Goal: Task Accomplishment & Management: Manage account settings

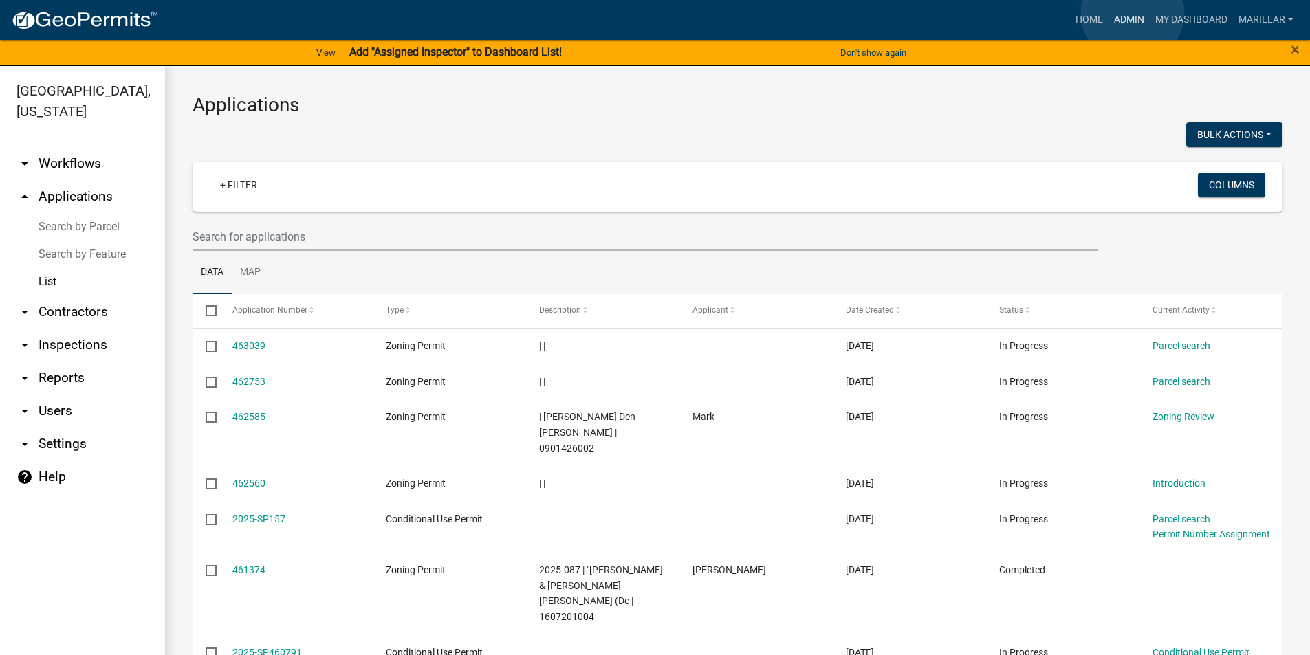
click at [1132, 13] on link "Admin" at bounding box center [1128, 20] width 41 height 26
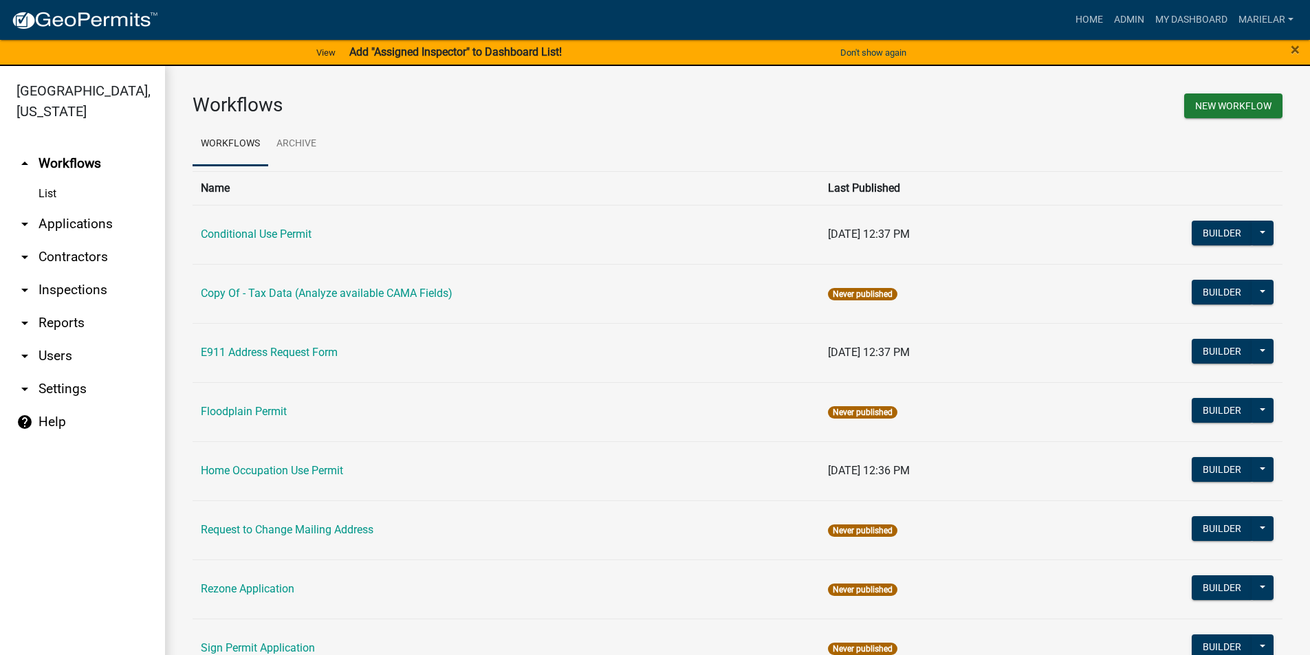
click at [24, 216] on icon "arrow_drop_down" at bounding box center [25, 224] width 17 height 17
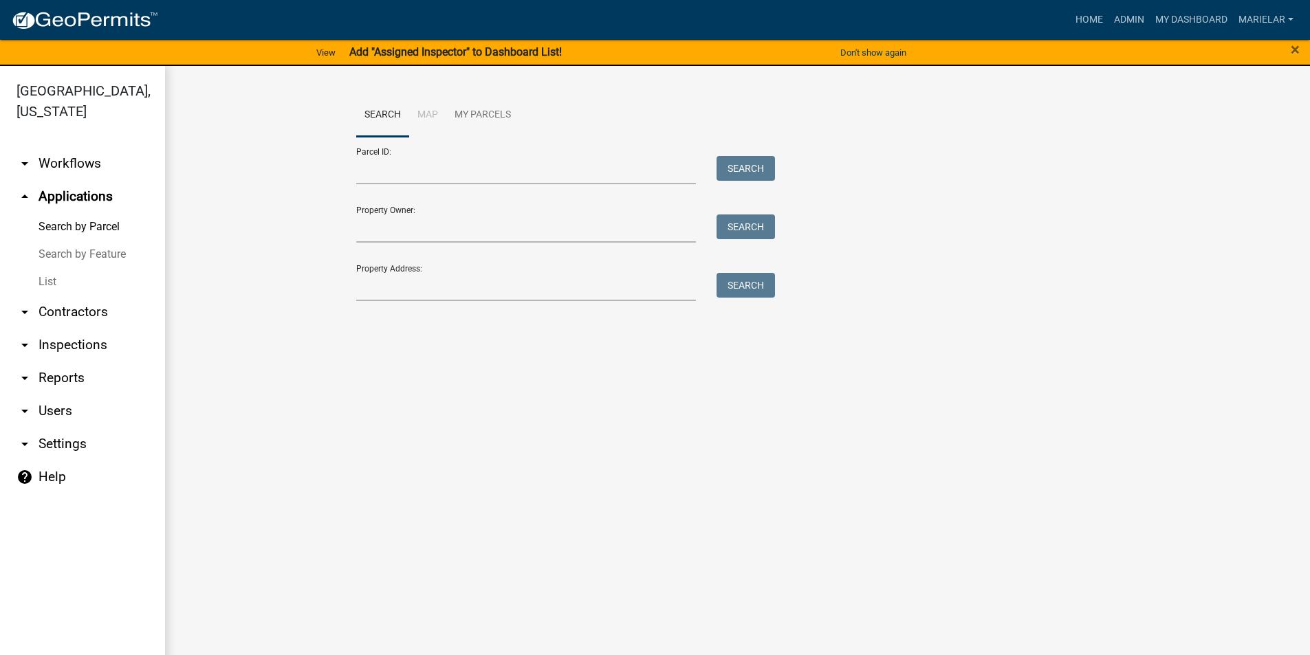
click at [48, 268] on link "List" at bounding box center [82, 282] width 165 height 28
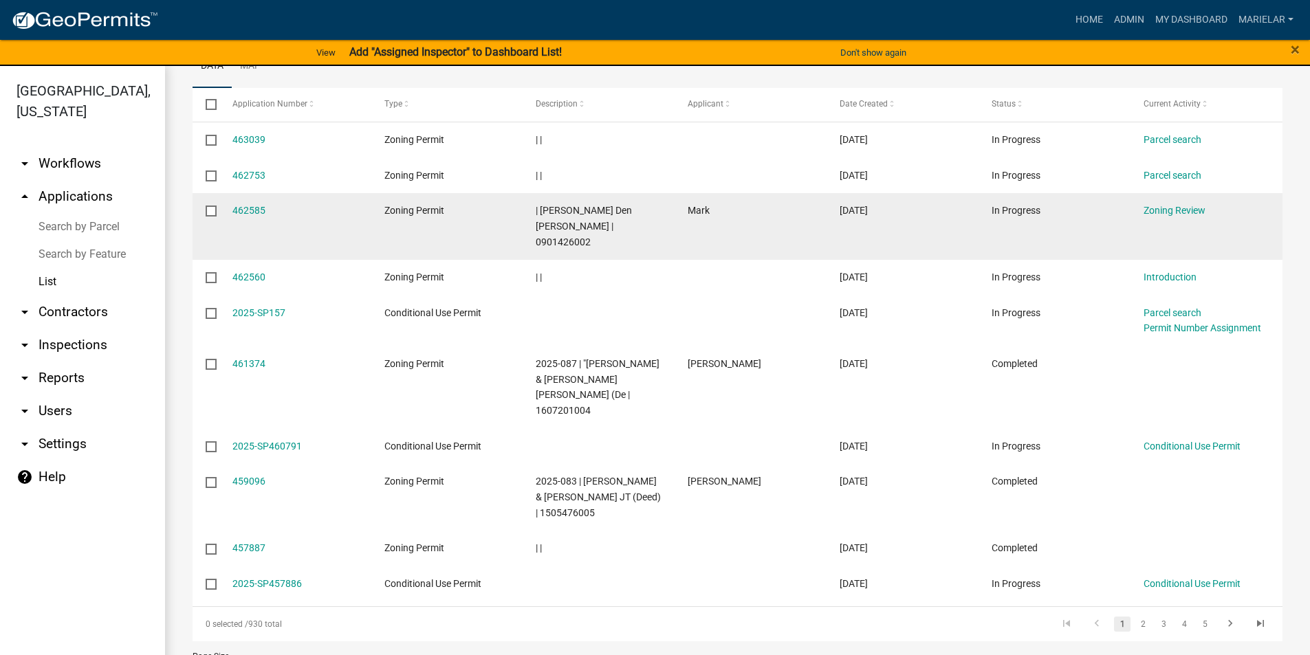
scroll to position [230, 0]
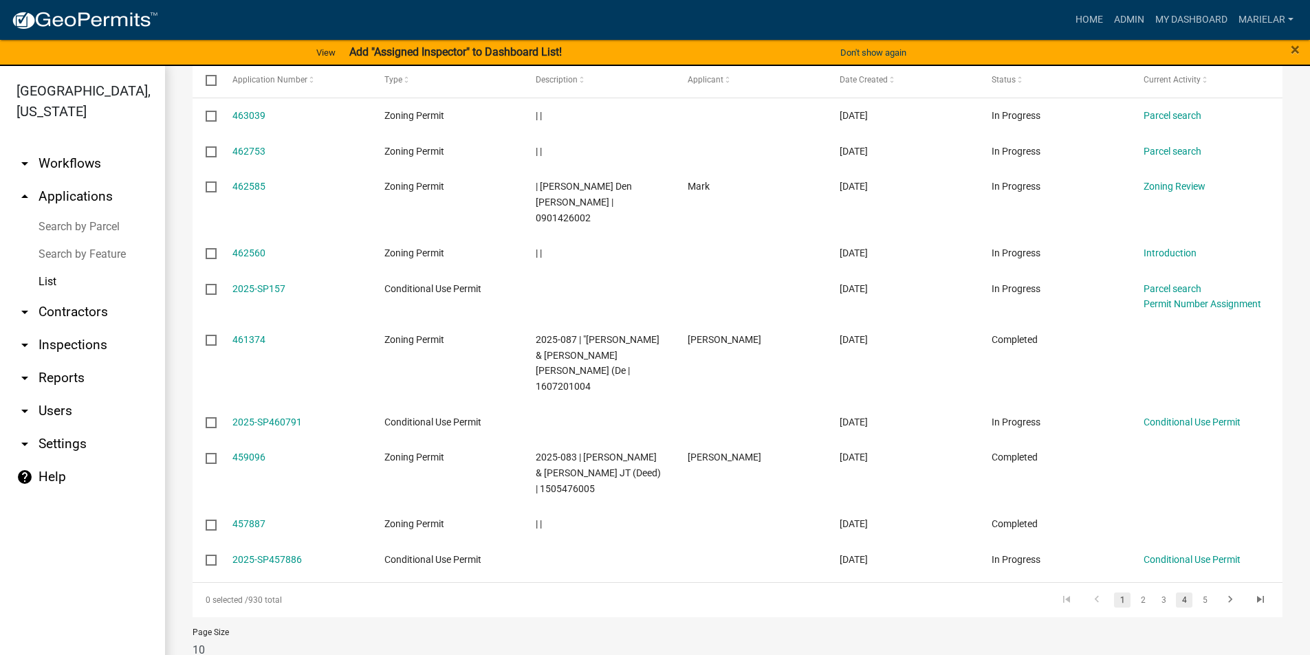
click at [1176, 593] on link "4" at bounding box center [1184, 600] width 17 height 15
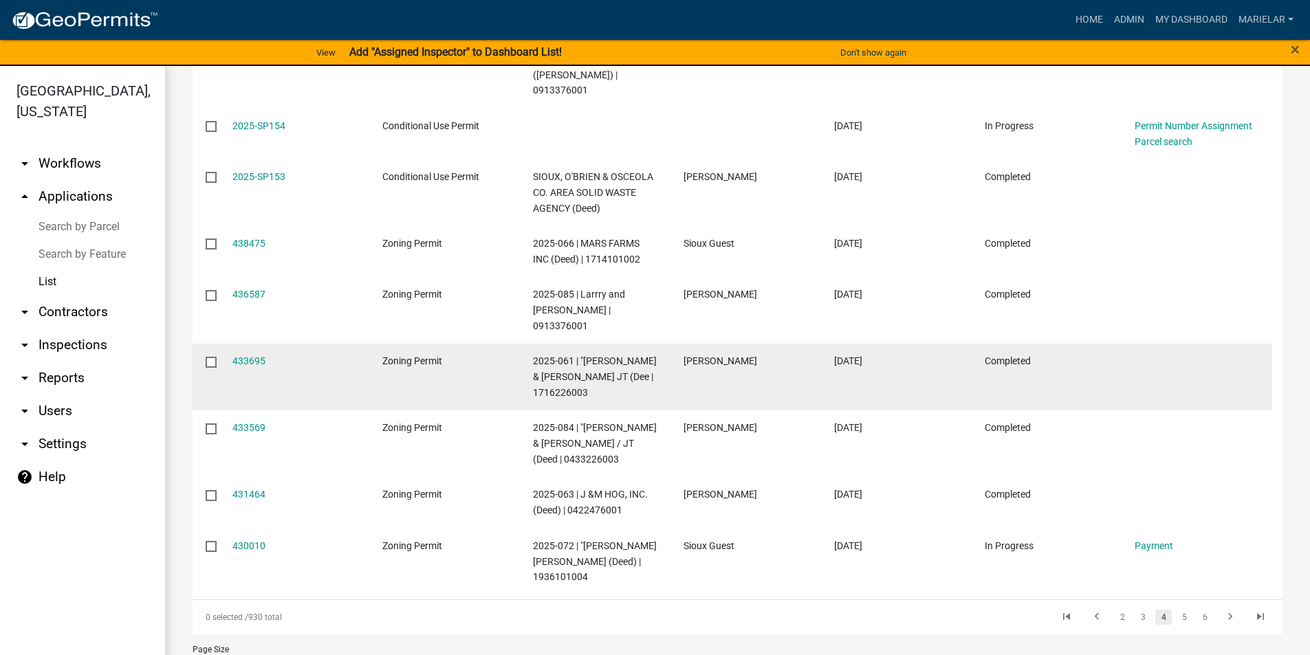
scroll to position [387, 0]
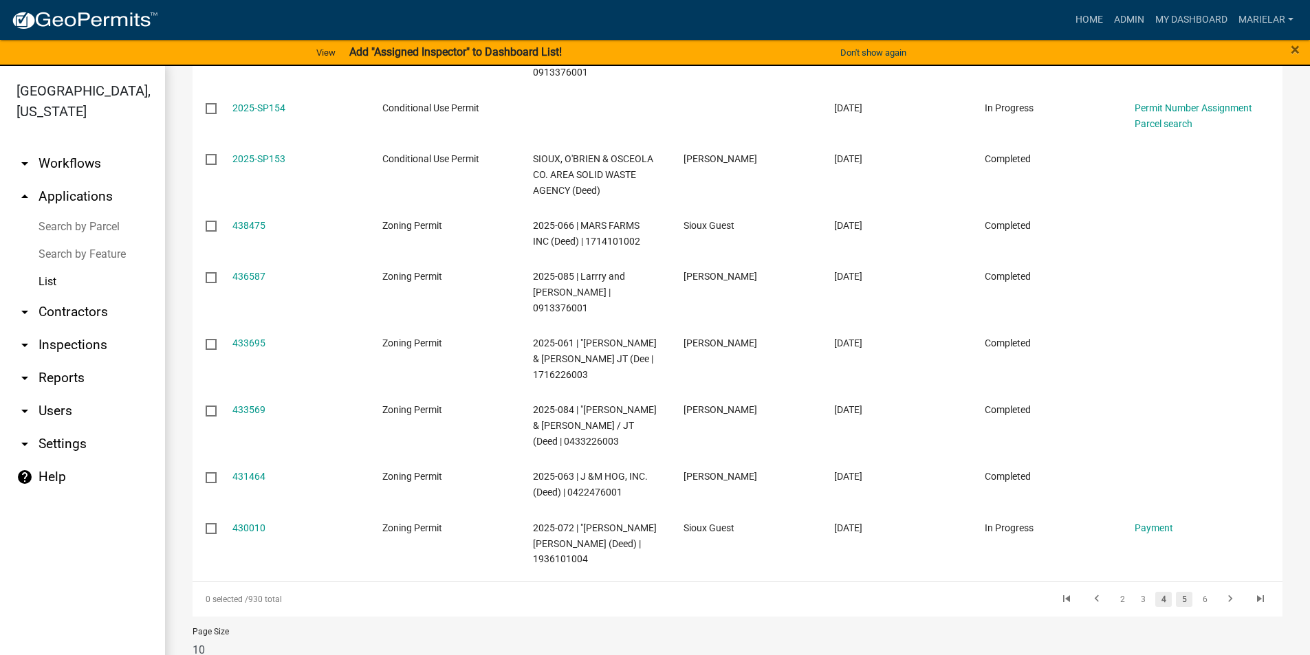
click at [1176, 592] on link "5" at bounding box center [1184, 599] width 17 height 15
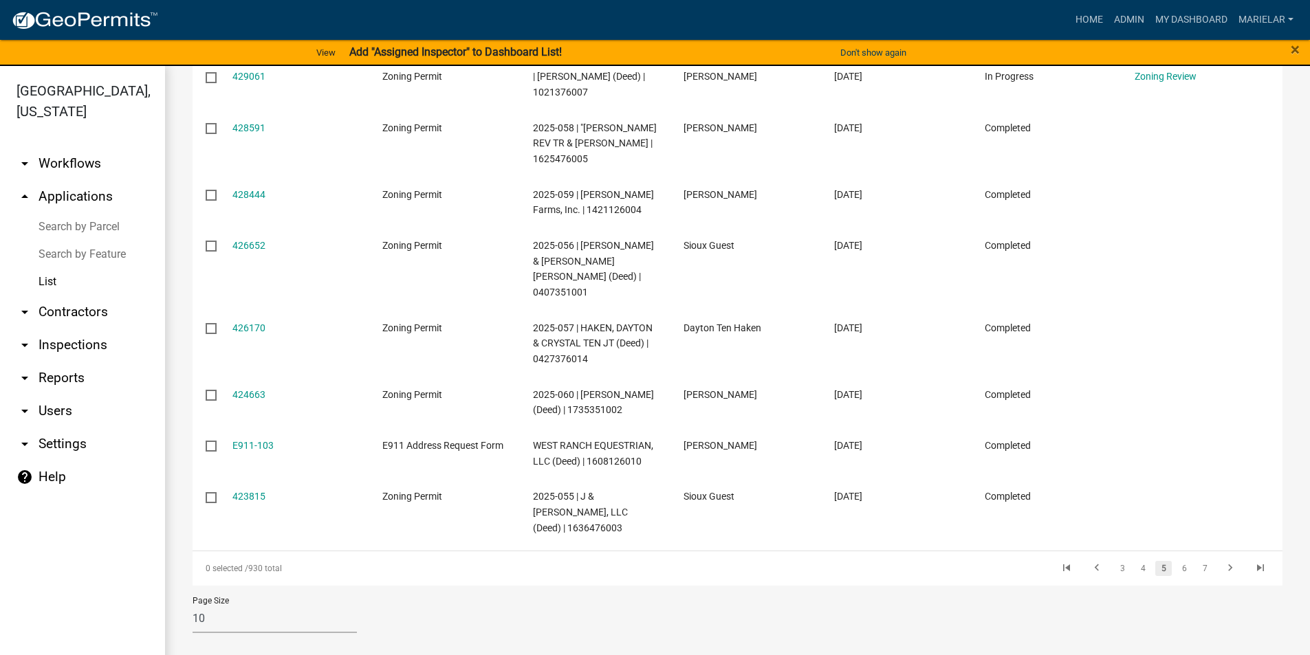
scroll to position [340, 0]
